Goal: Information Seeking & Learning: Learn about a topic

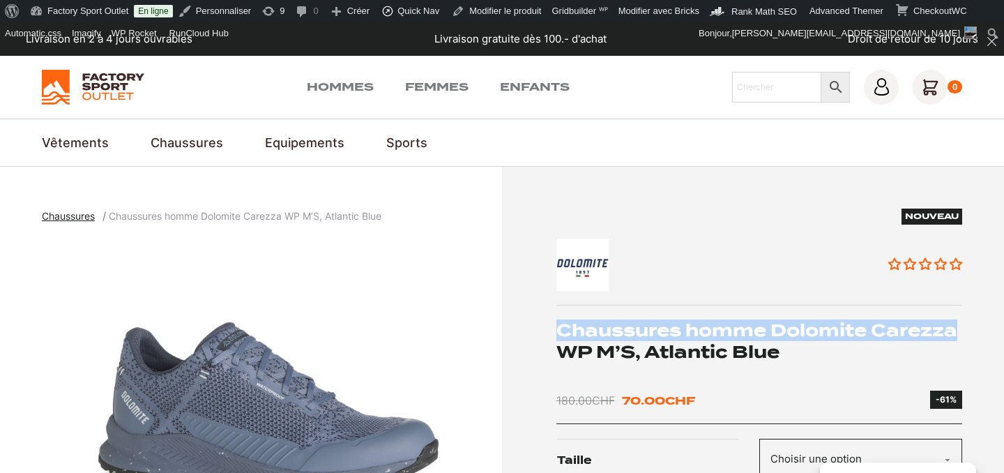
drag, startPoint x: 553, startPoint y: 327, endPoint x: 960, endPoint y: 331, distance: 406.4
copy h1 "Chaussures homme Dolomite Carezza"
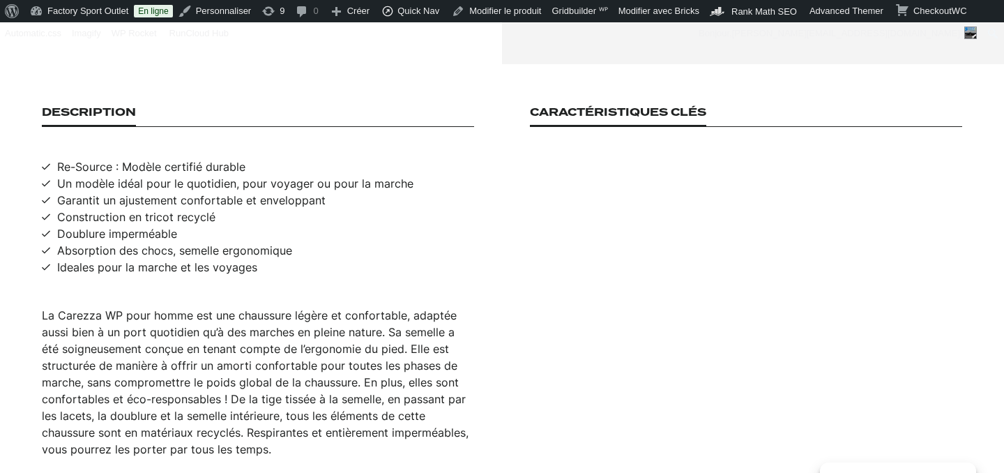
scroll to position [950, 0]
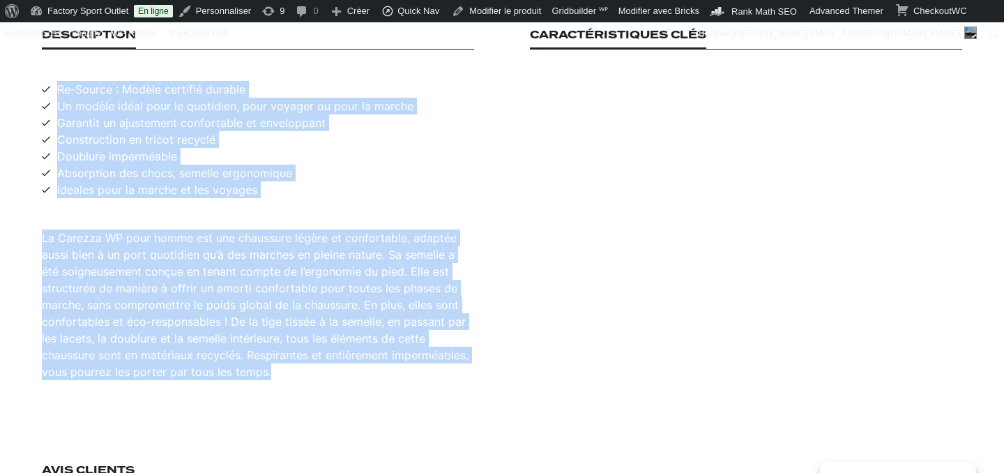
drag, startPoint x: 58, startPoint y: 73, endPoint x: 315, endPoint y: 360, distance: 385.6
click at [315, 360] on div "Description Re-Source : Modèle certifié durable Un modèle idéal pour le quotidi…" at bounding box center [258, 204] width 432 height 351
copy div "Re-Source : Modèle certifié durable Un modèle idéal pour le quotidien, pour voy…"
click at [514, 298] on div "Description Re-Source : Modèle certifié durable Un modèle idéal pour le quotidi…" at bounding box center [502, 204] width 920 height 351
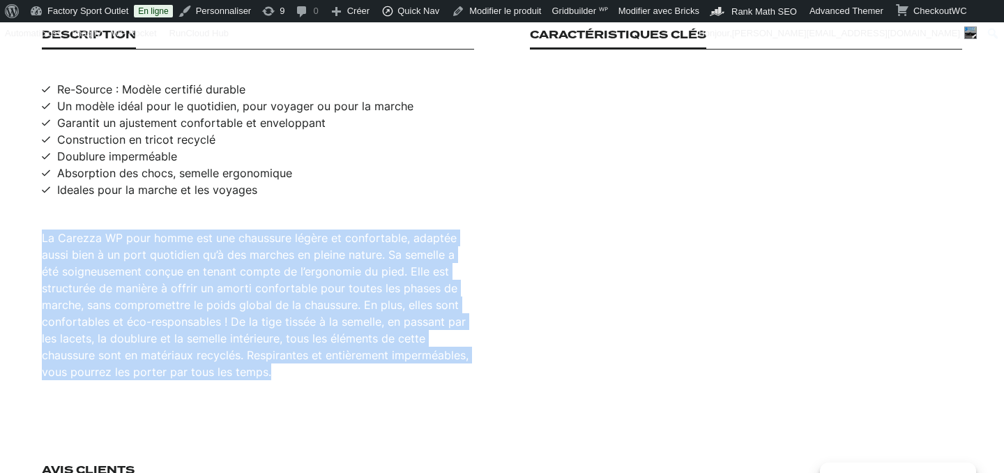
drag, startPoint x: 42, startPoint y: 222, endPoint x: 259, endPoint y: 379, distance: 268.2
click at [259, 379] on section "Description Re-Source : Modèle certifié durable Un modèle idéal pour le quotidi…" at bounding box center [502, 204] width 1004 height 435
copy div "La Carezza WP pour homme est une chaussure légère et confortable, adaptée aussi…"
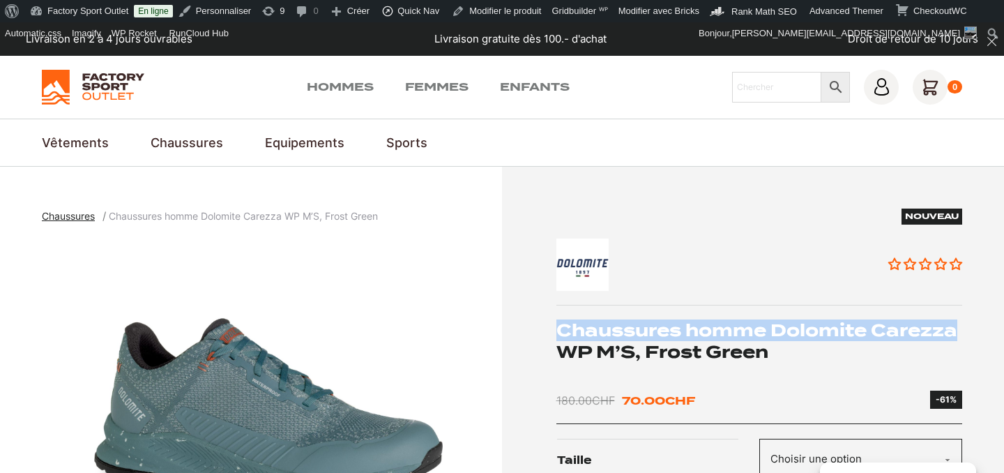
drag, startPoint x: 570, startPoint y: 327, endPoint x: 959, endPoint y: 323, distance: 389.7
click at [959, 323] on h1 "Chaussures homme Dolomite Carezza WP M’S, Frost Green" at bounding box center [759, 340] width 406 height 43
copy h1 "Chaussures homme Dolomite Carezza"
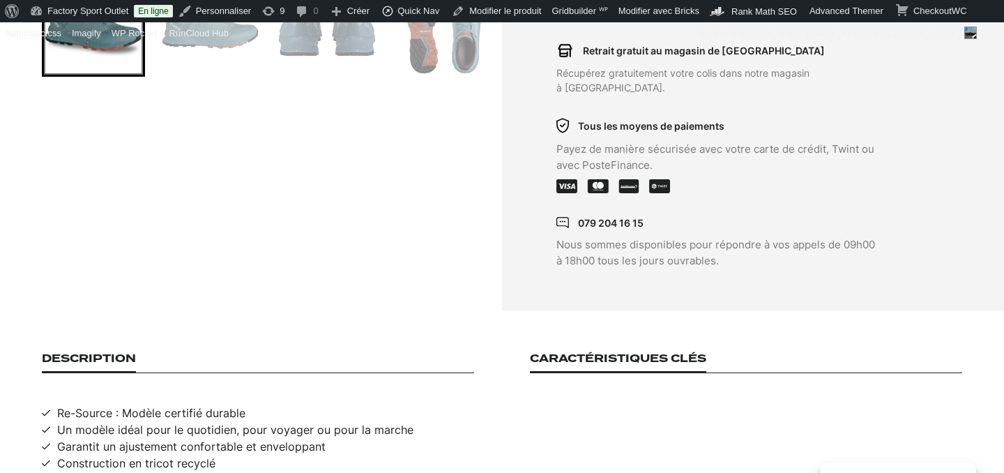
scroll to position [733, 0]
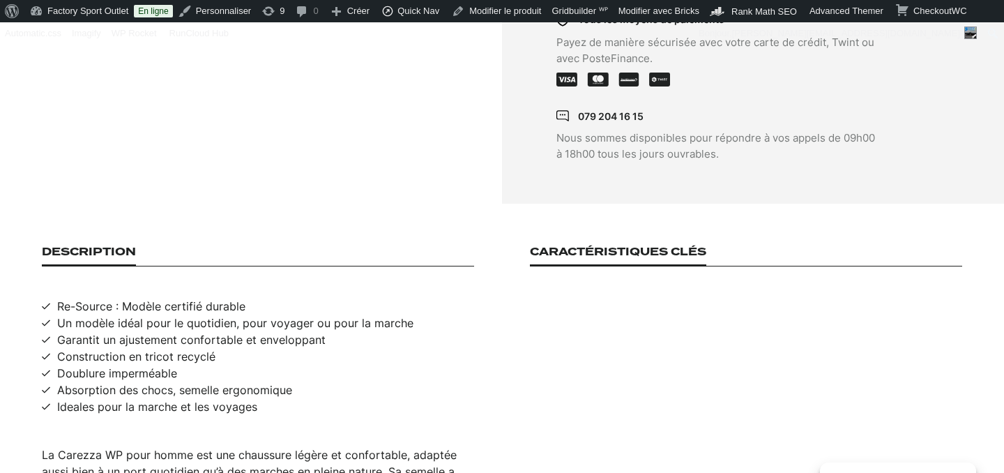
click at [278, 220] on section "Description Re-Source : Modèle certifié durable Un modèle idéal pour le quotidi…" at bounding box center [502, 421] width 1004 height 435
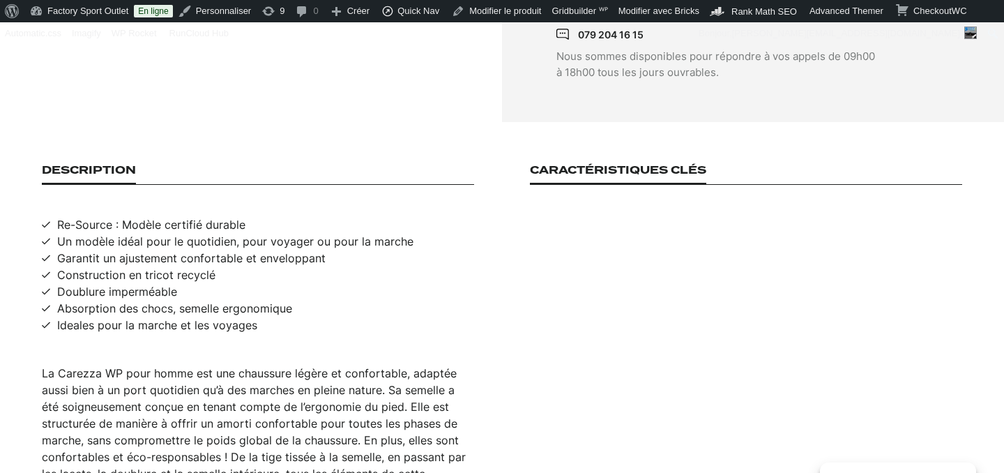
scroll to position [897, 0]
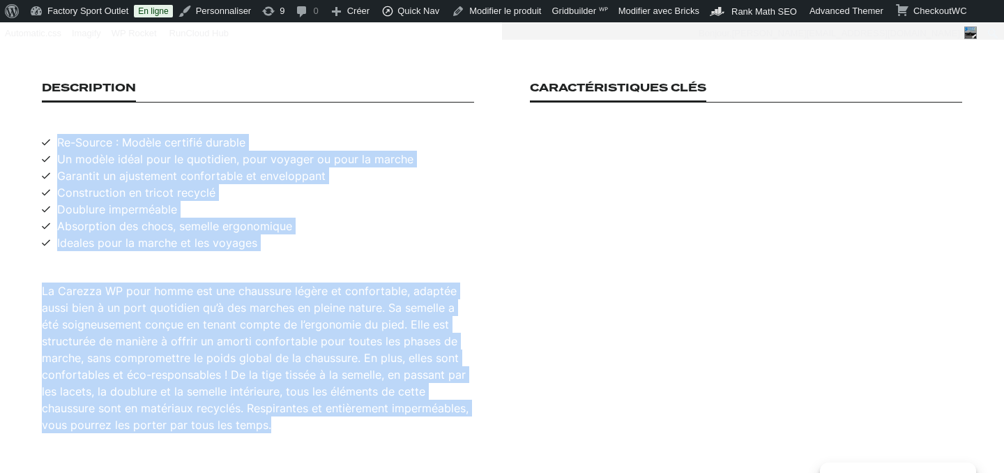
drag, startPoint x: 58, startPoint y: 126, endPoint x: 367, endPoint y: 406, distance: 417.0
click at [367, 406] on div "Description Re-Source : Modèle certifié durable Un modèle idéal pour le quotidi…" at bounding box center [258, 257] width 432 height 351
copy div "Re-Source : Modèle certifié durable Un modèle idéal pour le quotidien, pour voy…"
